Goal: Find specific fact: Find contact information

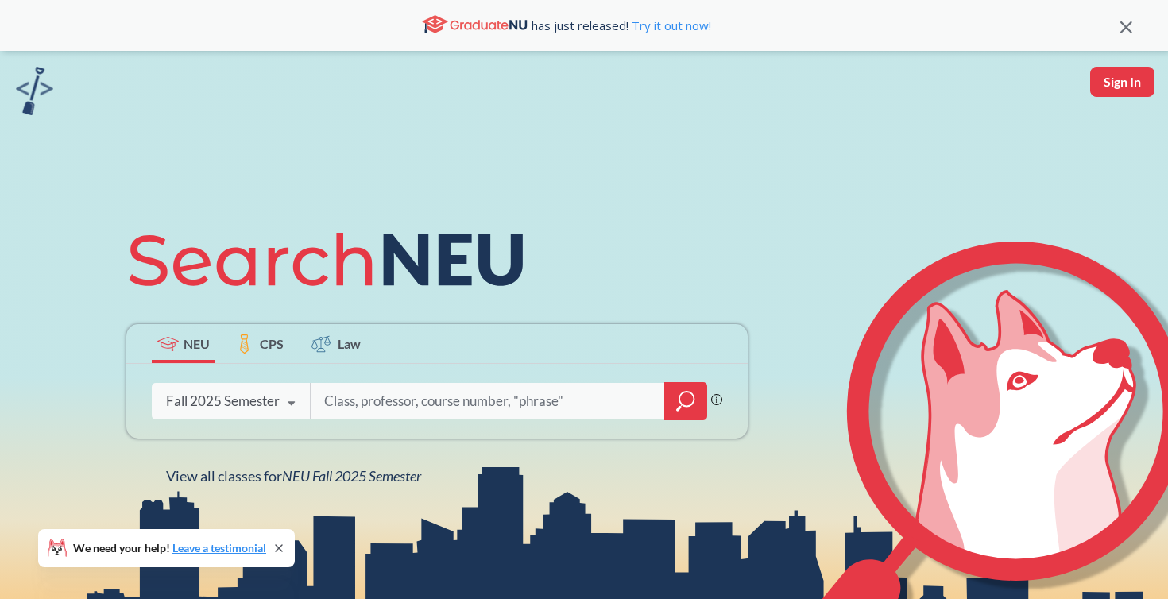
click at [373, 397] on input "search" at bounding box center [488, 401] width 331 height 33
type input "Mario"
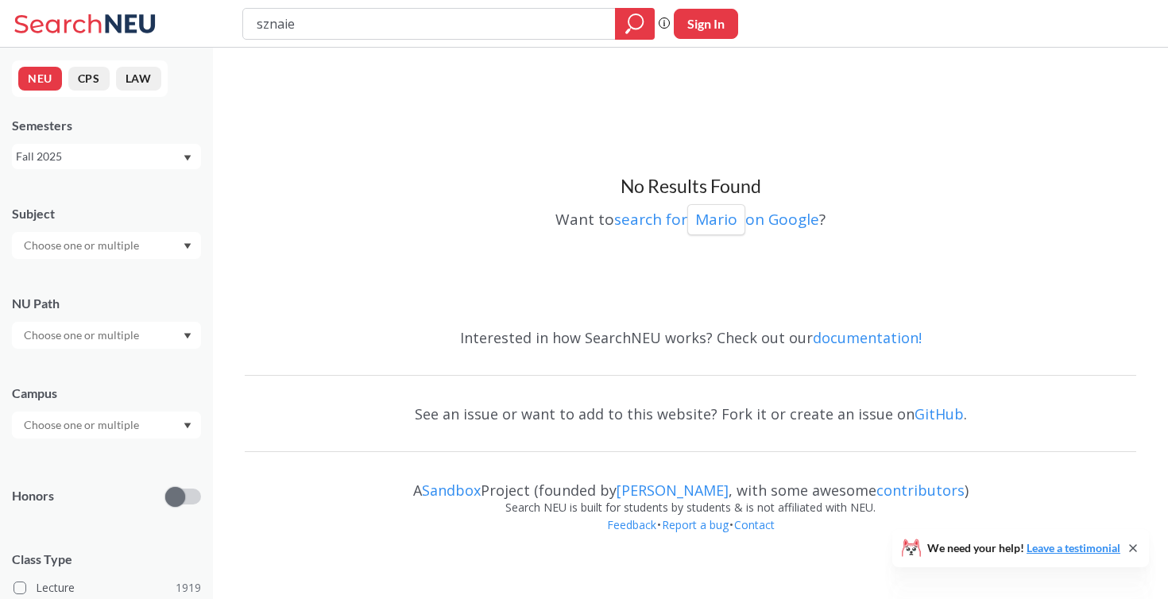
type input "[PERSON_NAME]"
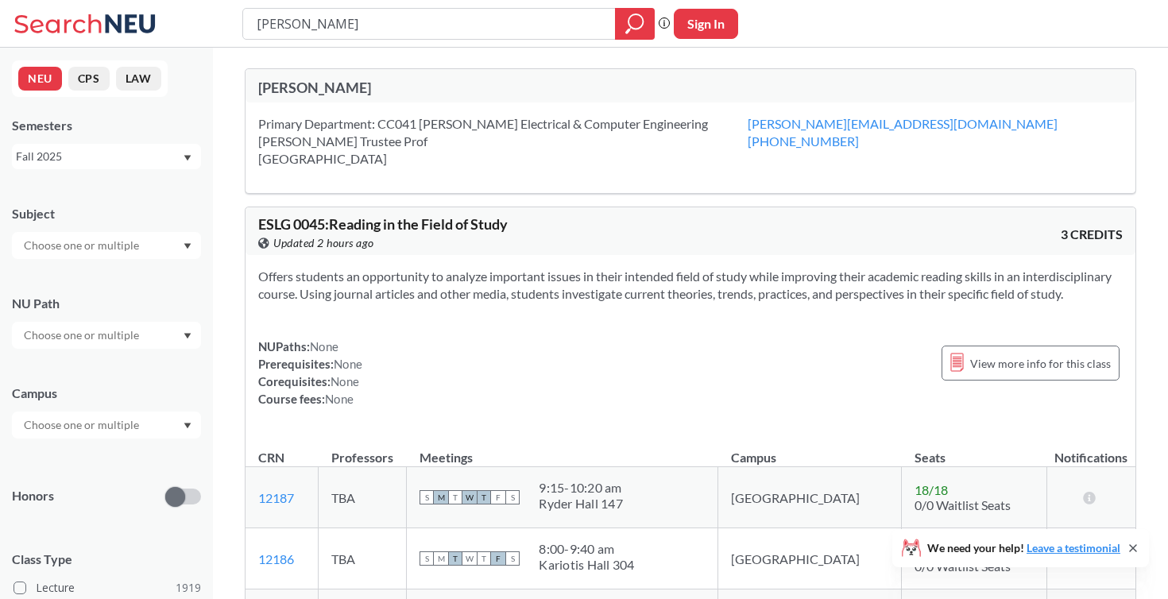
click at [315, 77] on div "[PERSON_NAME]" at bounding box center [691, 85] width 890 height 33
click at [308, 88] on div "[PERSON_NAME]" at bounding box center [474, 87] width 432 height 17
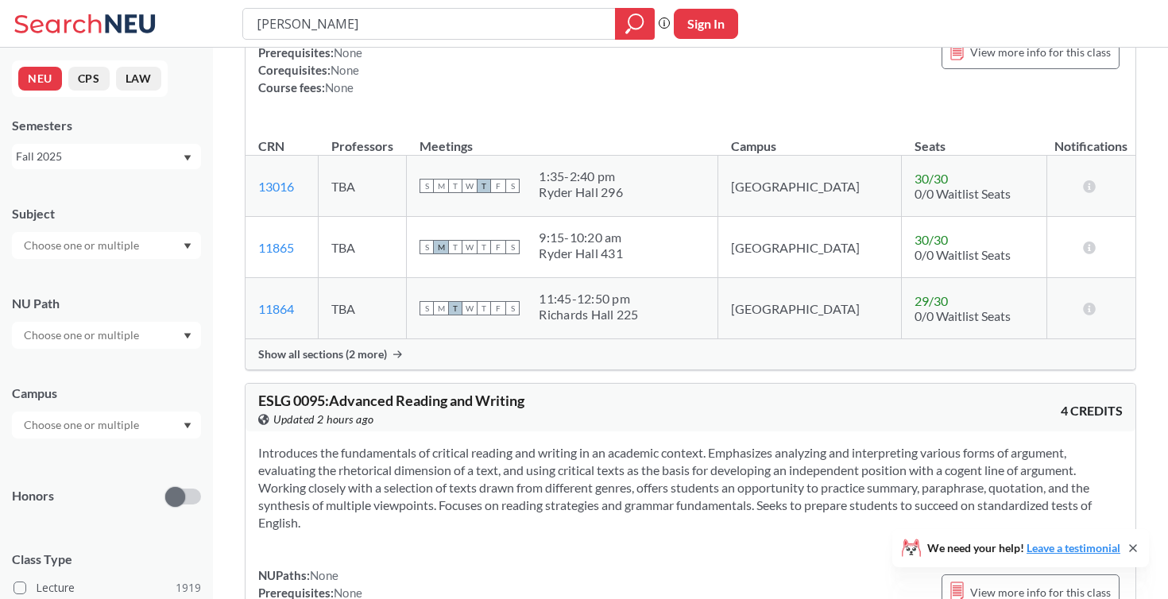
scroll to position [435, 0]
